Goal: Find specific page/section: Find specific page/section

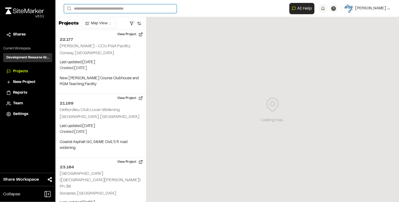
click at [80, 10] on input "Search" at bounding box center [120, 8] width 113 height 9
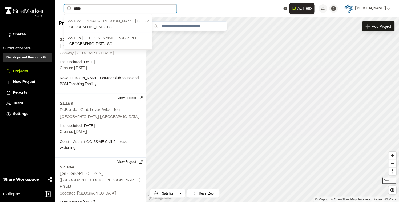
type input "*****"
click at [100, 20] on p "23.162 Lennar - [PERSON_NAME] Pod 2" at bounding box center [108, 21] width 82 height 6
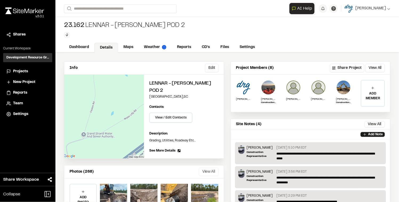
click at [205, 167] on button "View All" at bounding box center [208, 171] width 19 height 9
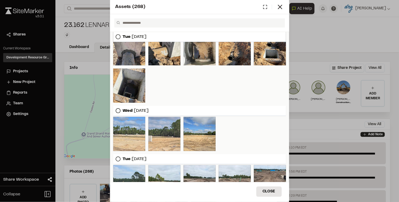
scroll to position [107, 0]
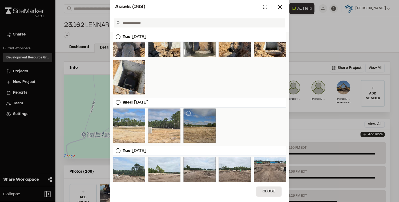
click at [197, 126] on div at bounding box center [200, 125] width 32 height 34
